Goal: Information Seeking & Learning: Learn about a topic

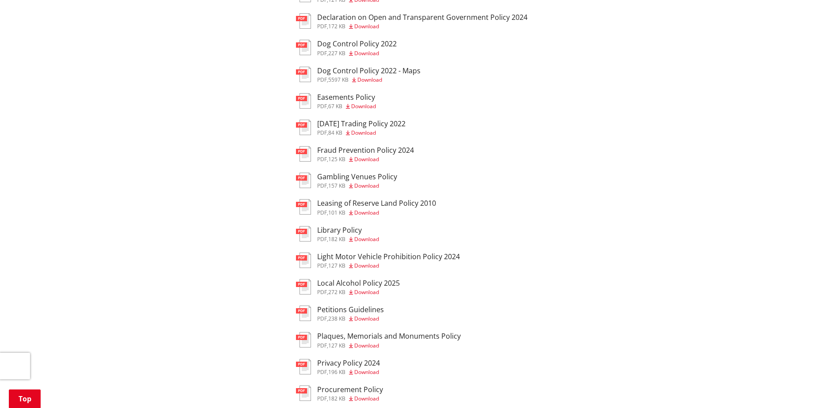
scroll to position [354, 0]
click at [353, 291] on icon at bounding box center [351, 291] width 4 height 5
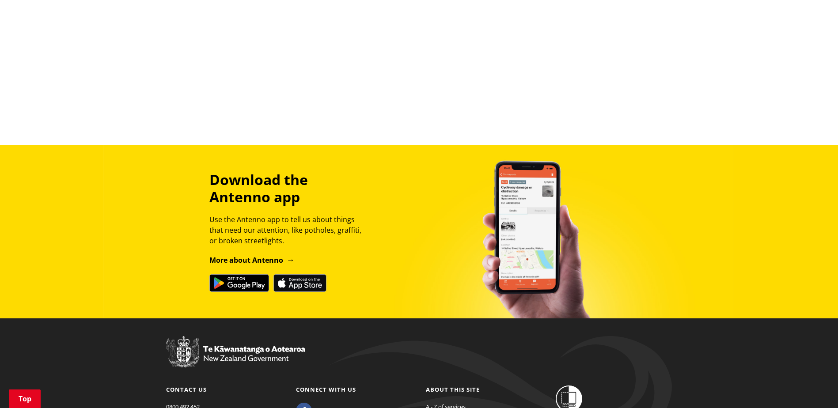
scroll to position [442, 0]
